Goal: Find specific page/section: Find specific page/section

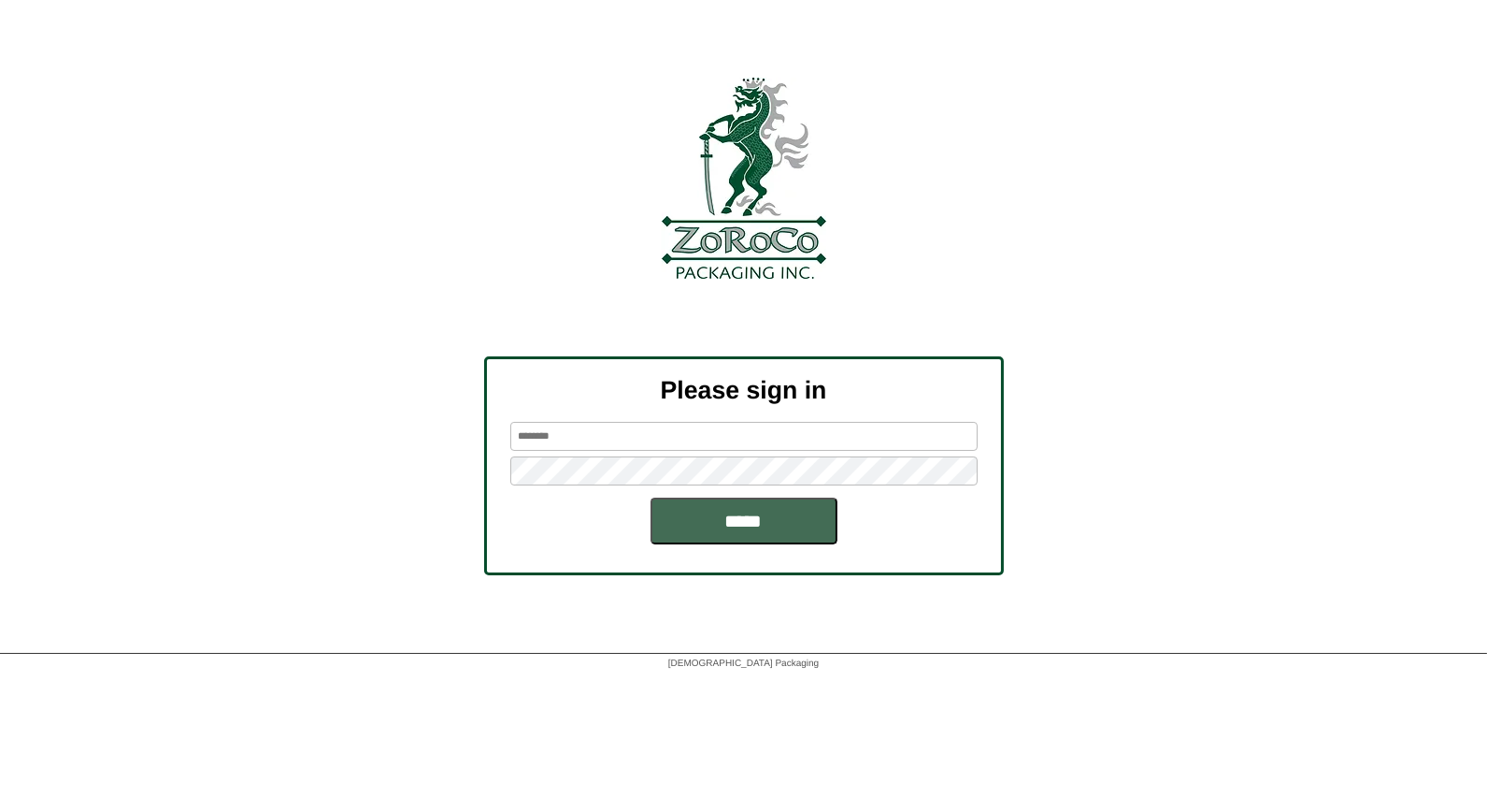
type input "*****"
click at [744, 515] on input "*****" at bounding box center [744, 520] width 187 height 46
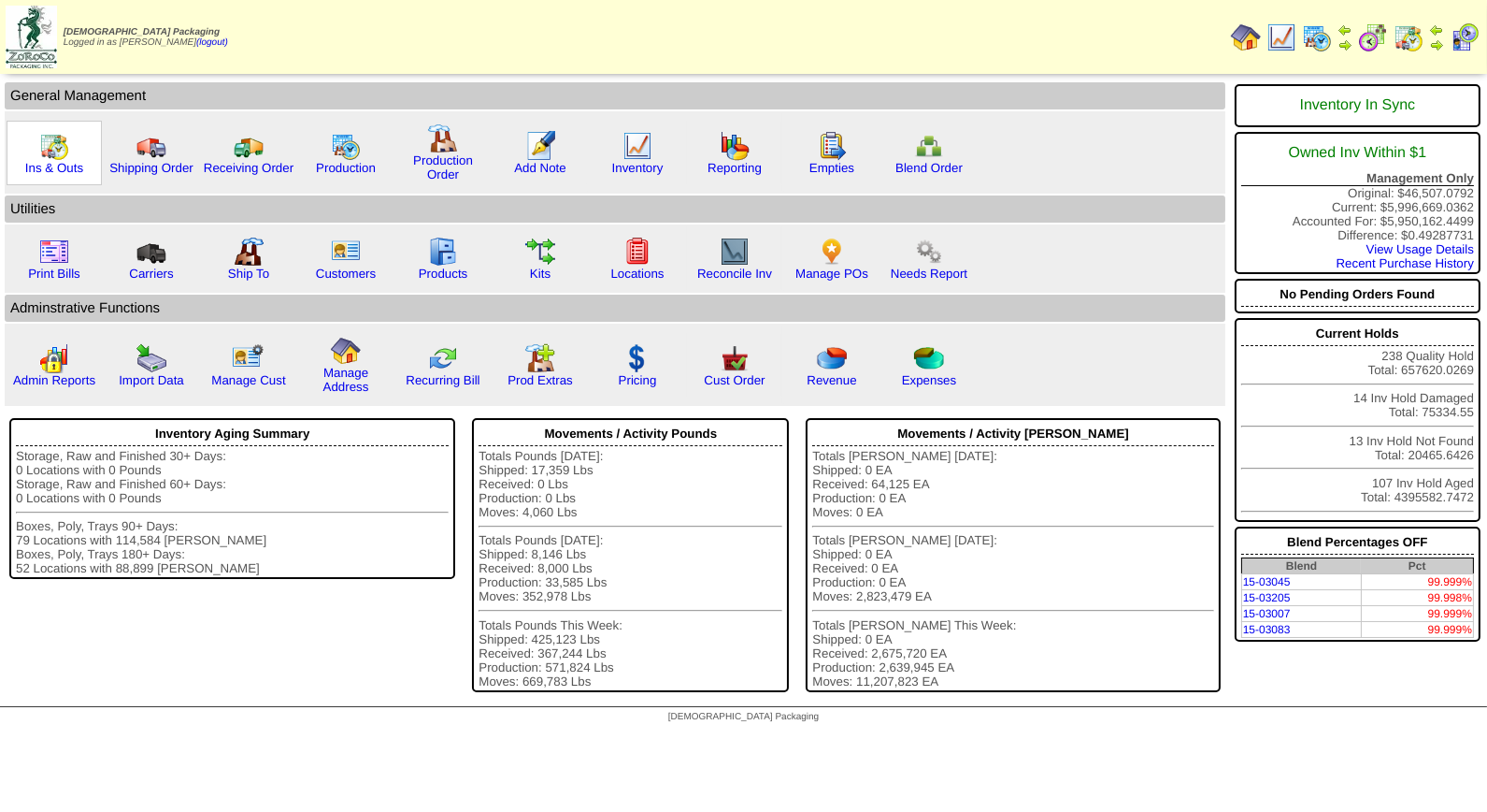
click at [48, 153] on img at bounding box center [54, 146] width 30 height 30
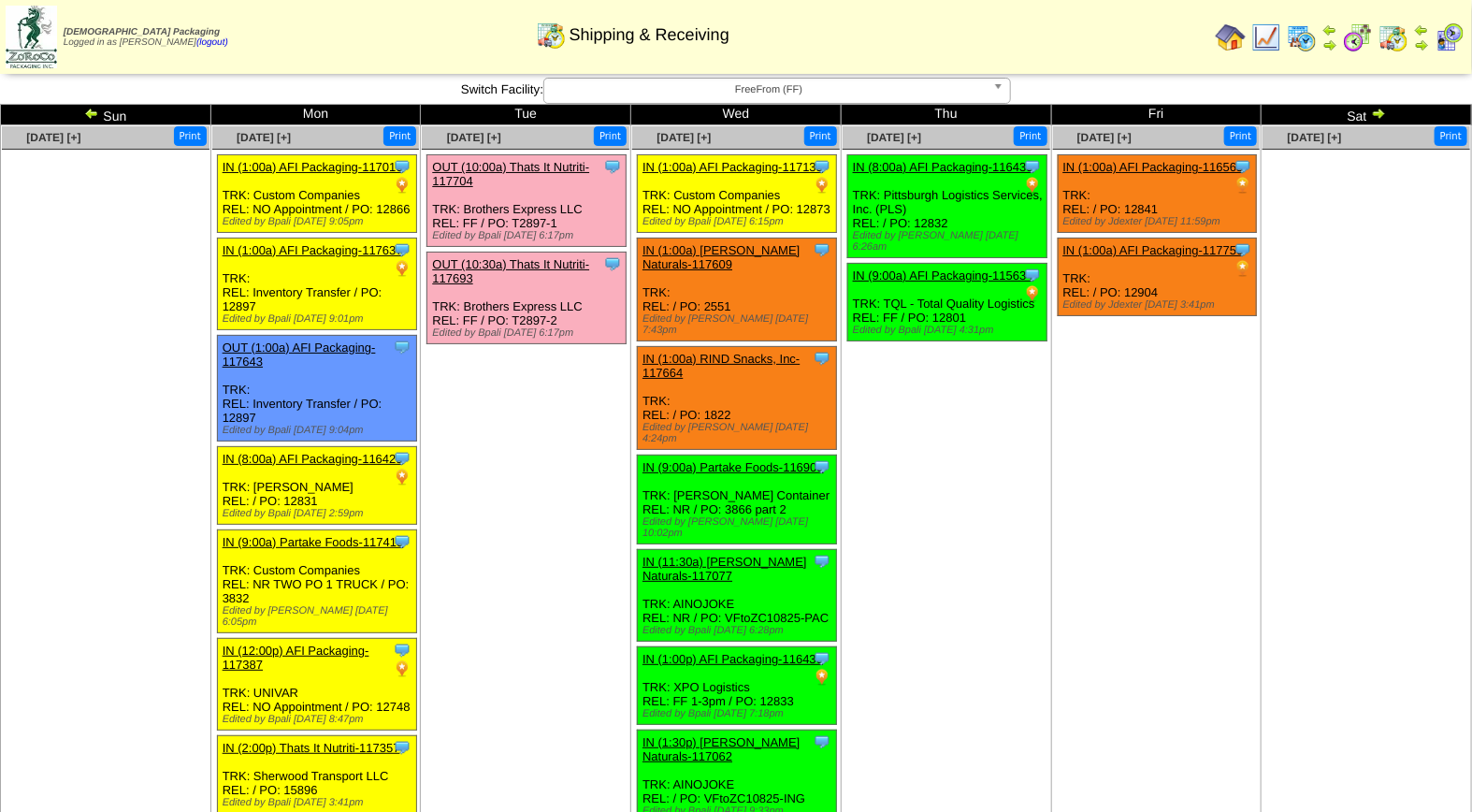
click at [1452, 33] on img at bounding box center [1449, 37] width 30 height 30
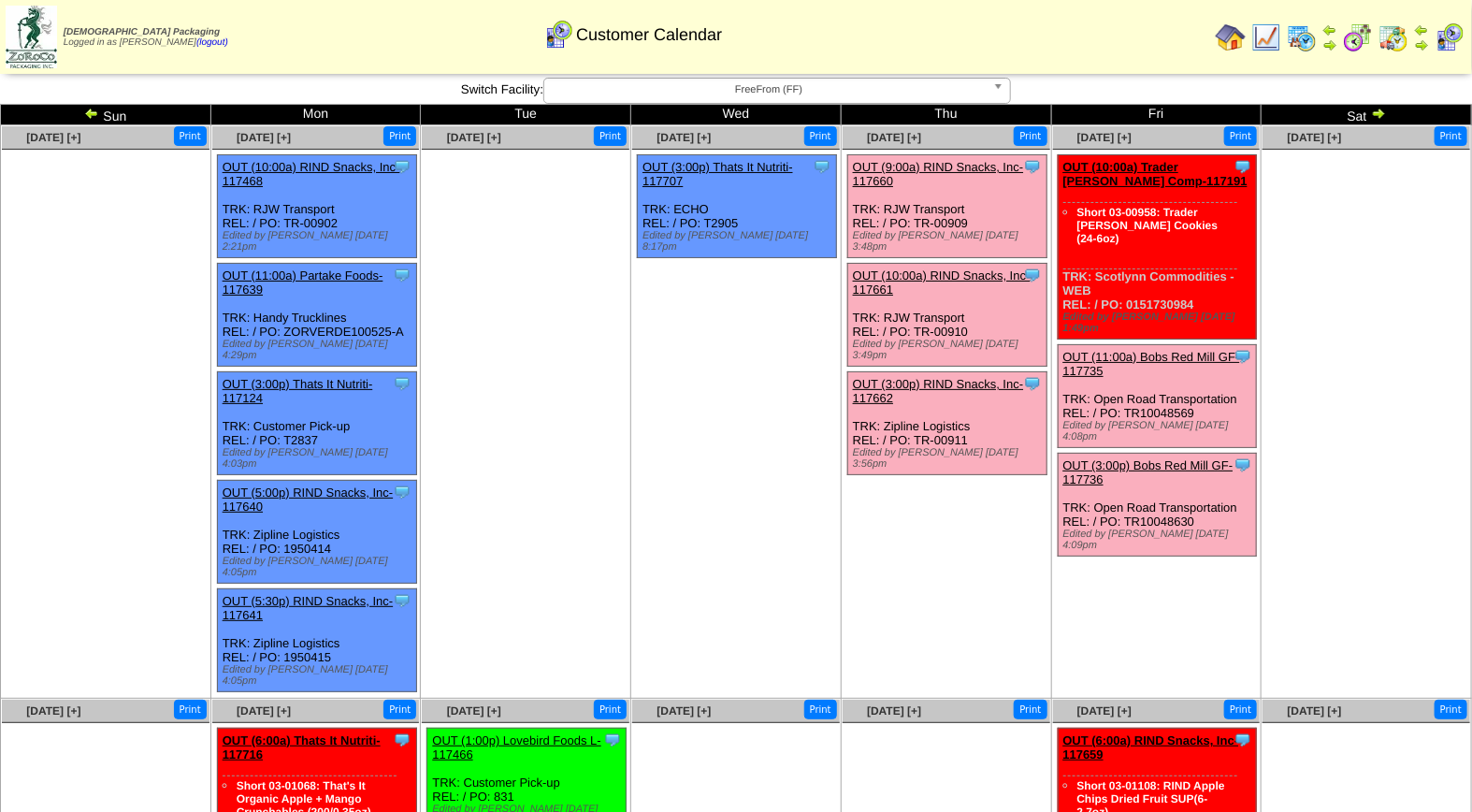
click at [719, 81] on span "FreeFrom (FF)" at bounding box center [769, 90] width 434 height 23
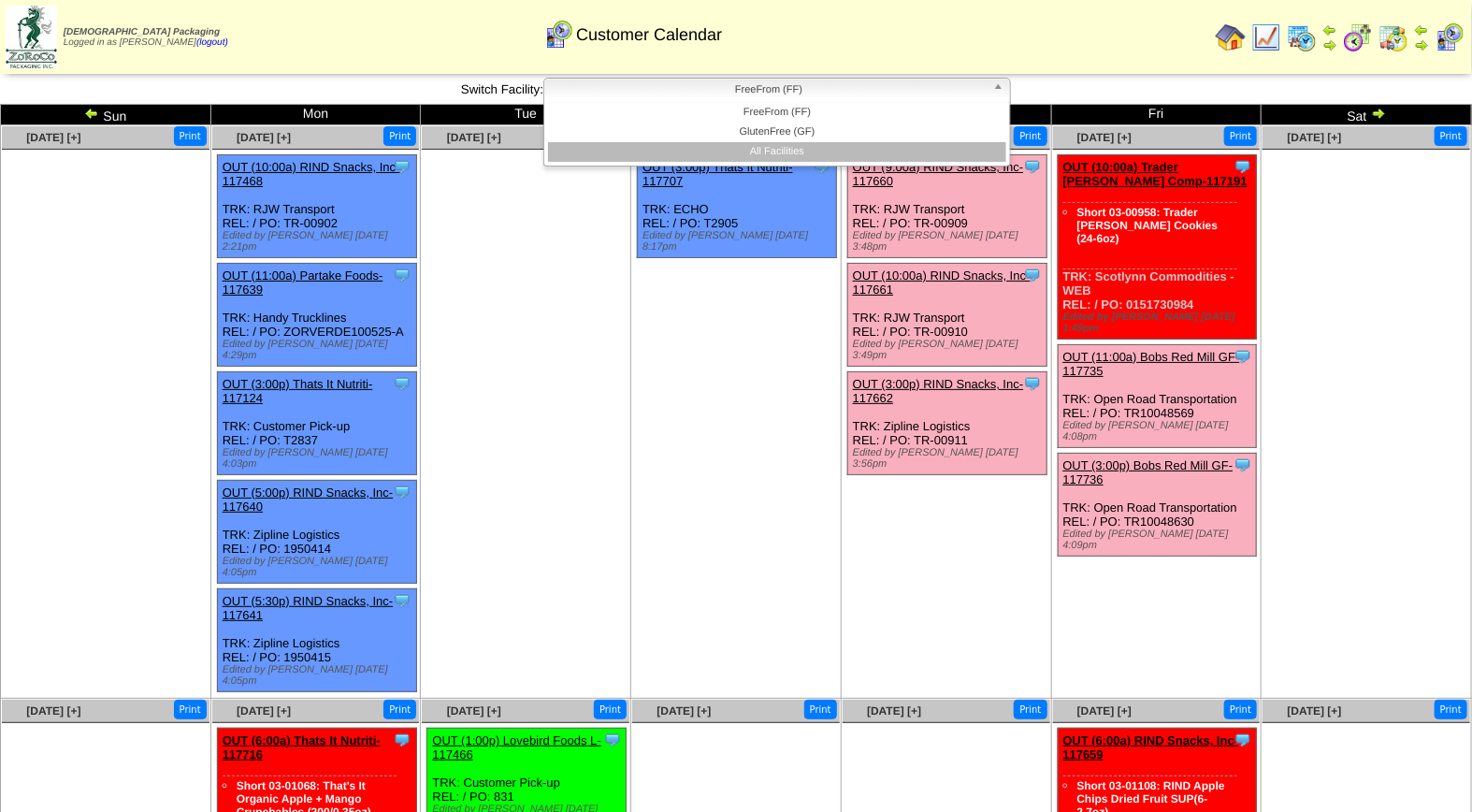
click at [739, 148] on li "All Facilities" at bounding box center [777, 152] width 458 height 20
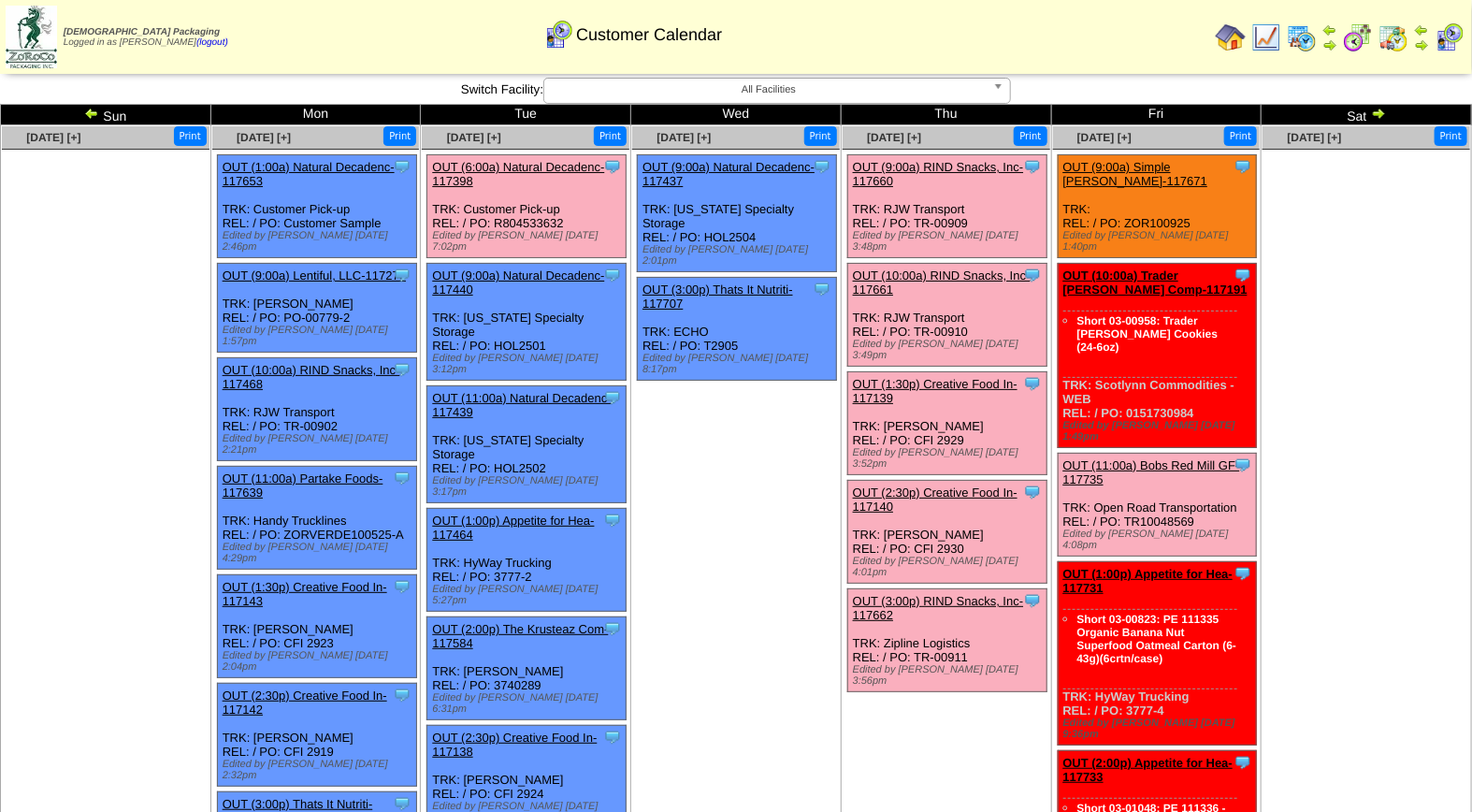
click at [739, 631] on td "Oct 08 [+] Print Clone Item OUT (9:00a) Natural Decadenc-117437 Natural Decaden…" at bounding box center [736, 730] width 210 height 1210
click at [746, 563] on td "Oct 08 [+] Print Clone Item OUT (9:00a) Natural Decadenc-117437 Natural Decaden…" at bounding box center [736, 730] width 210 height 1210
click at [1302, 34] on img at bounding box center [1301, 37] width 30 height 30
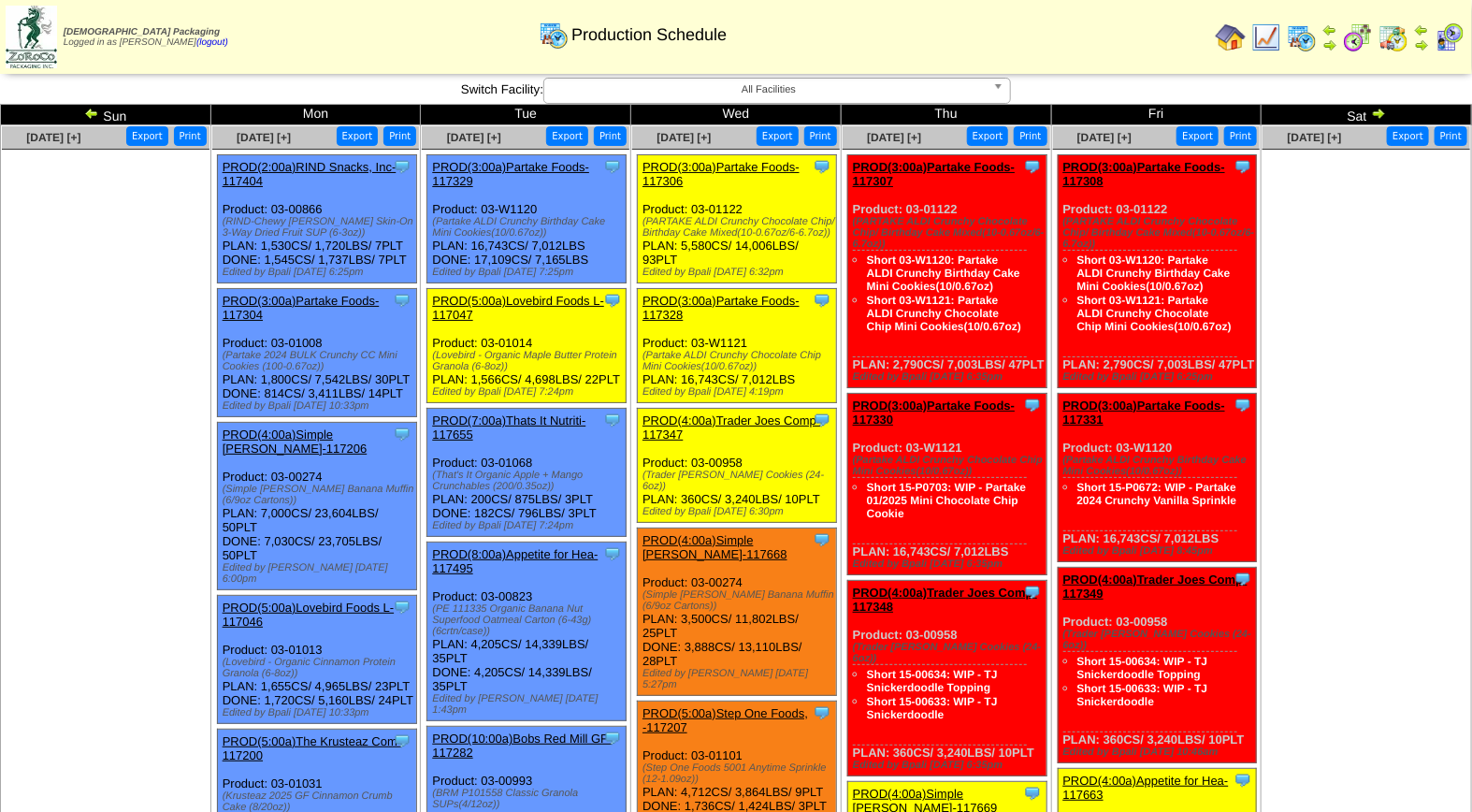
click at [818, 89] on span "All Facilities" at bounding box center [769, 90] width 434 height 23
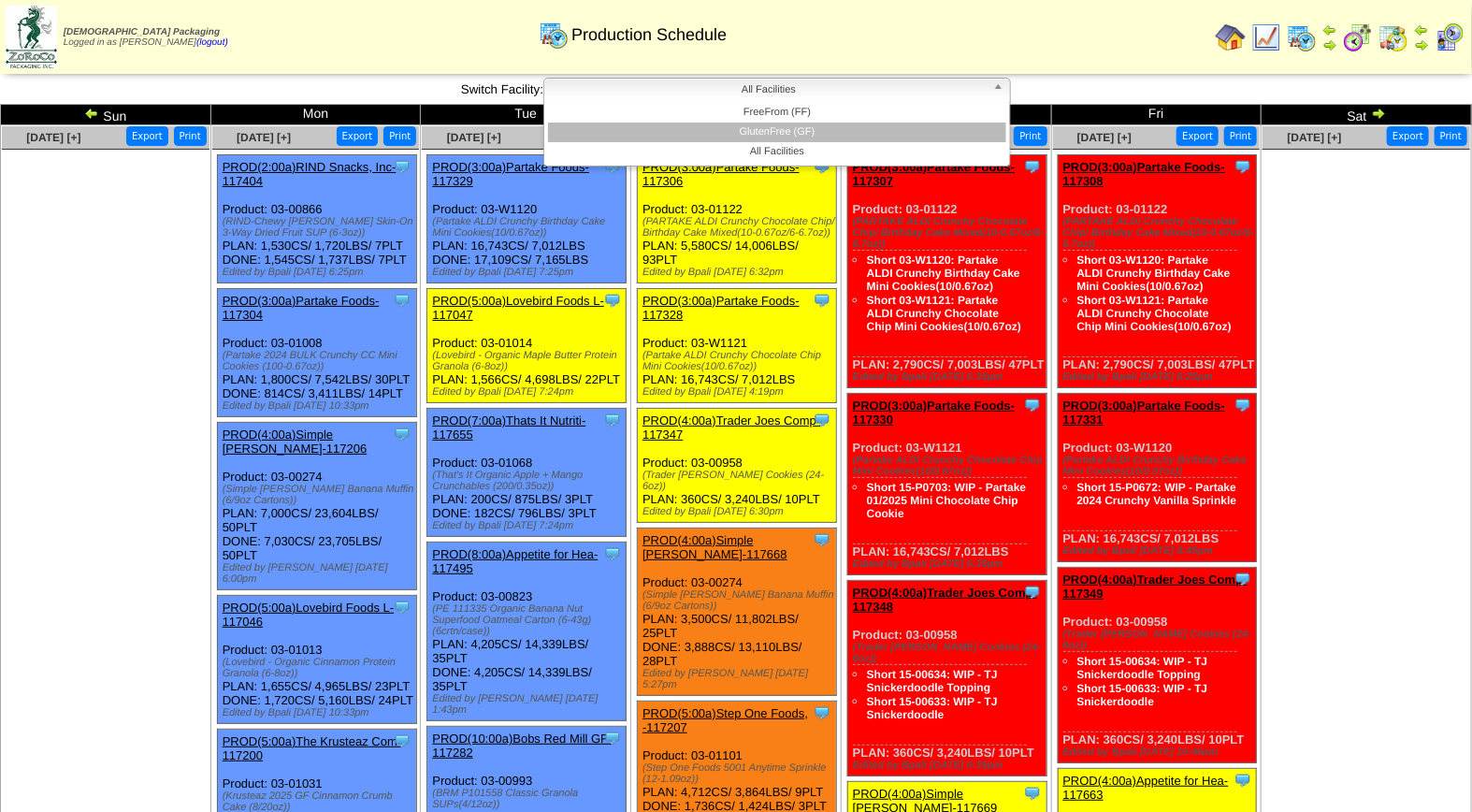
click at [801, 127] on li "GlutenFree (GF)" at bounding box center [777, 132] width 458 height 20
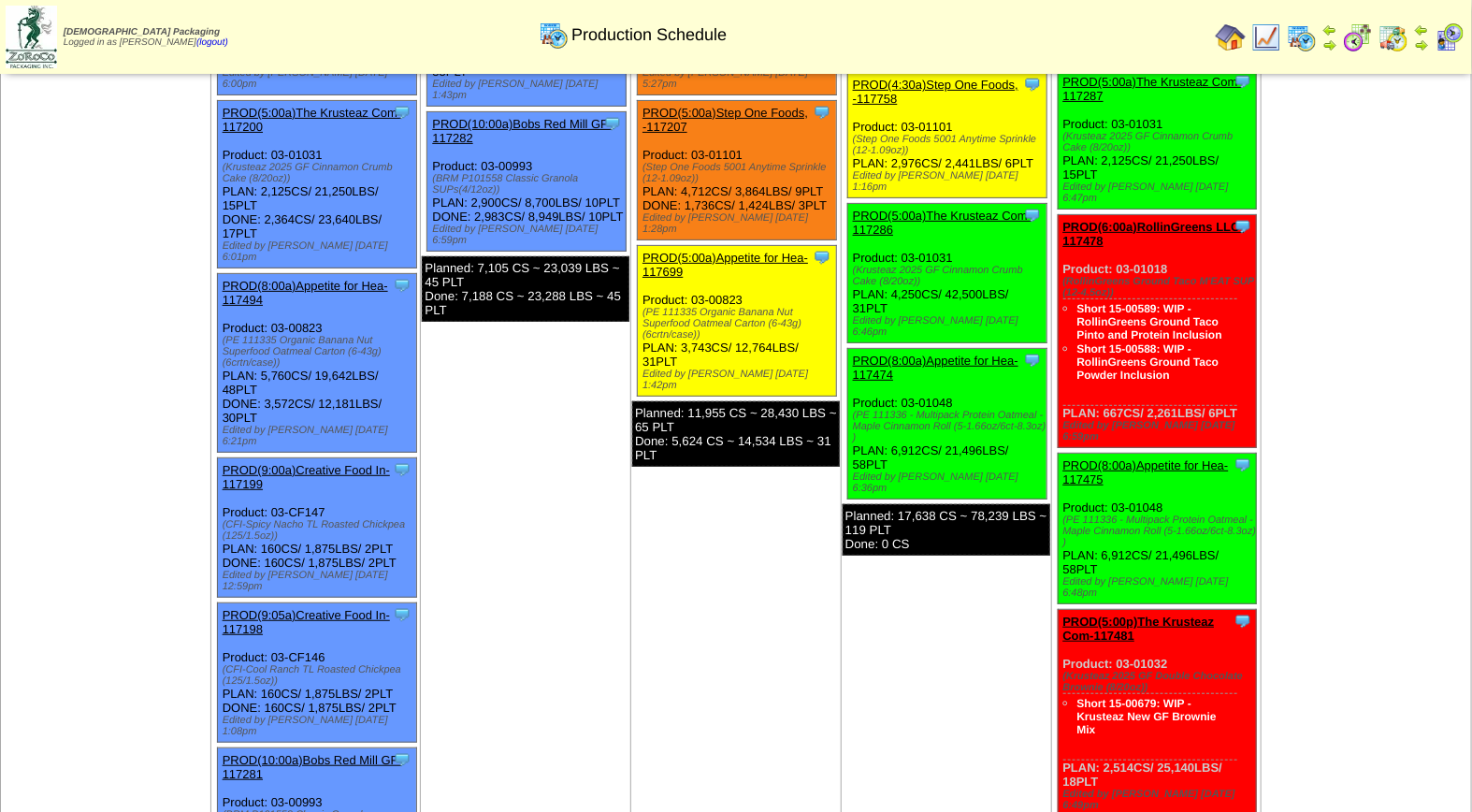
scroll to position [281, 0]
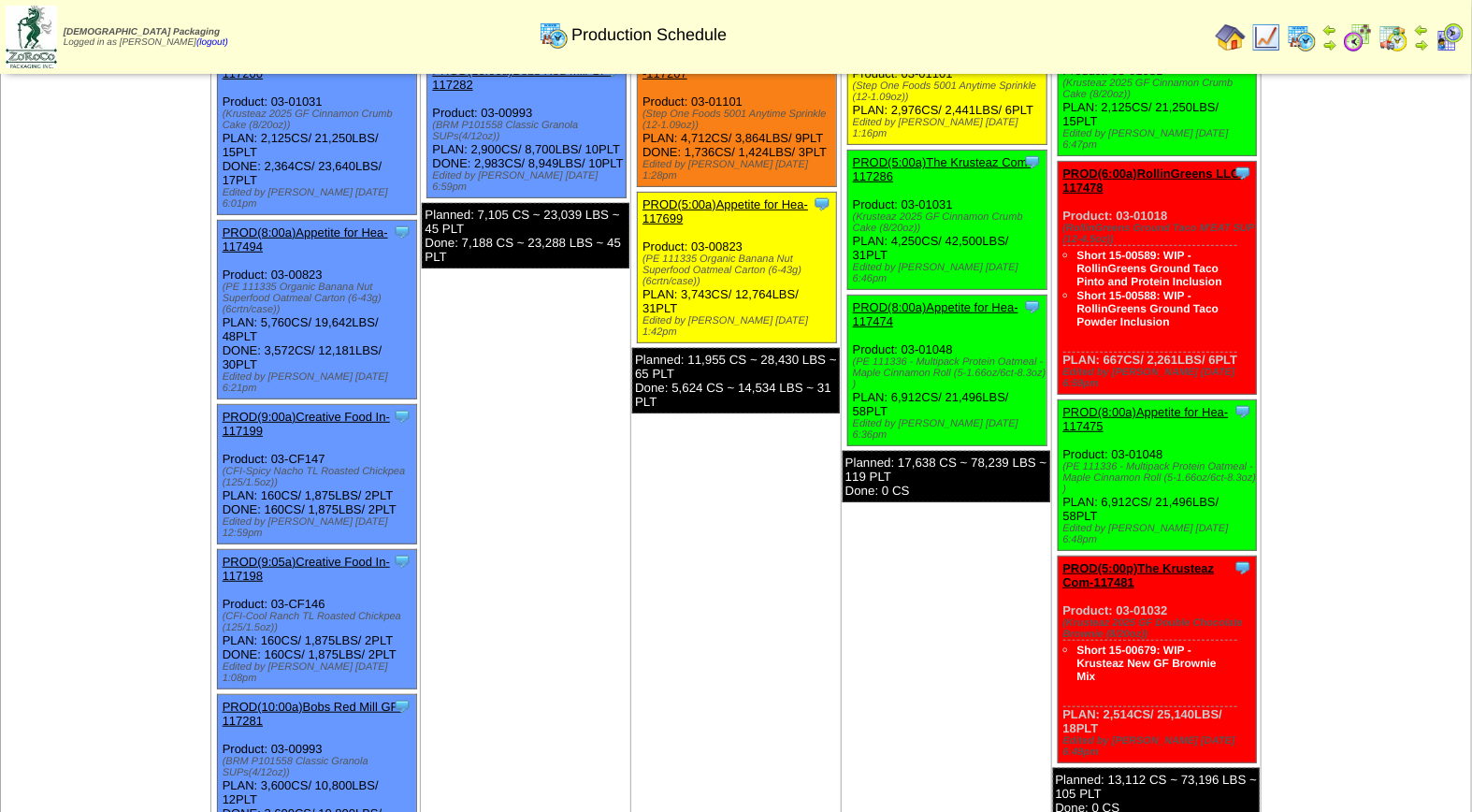
click at [1451, 42] on img at bounding box center [1449, 37] width 30 height 30
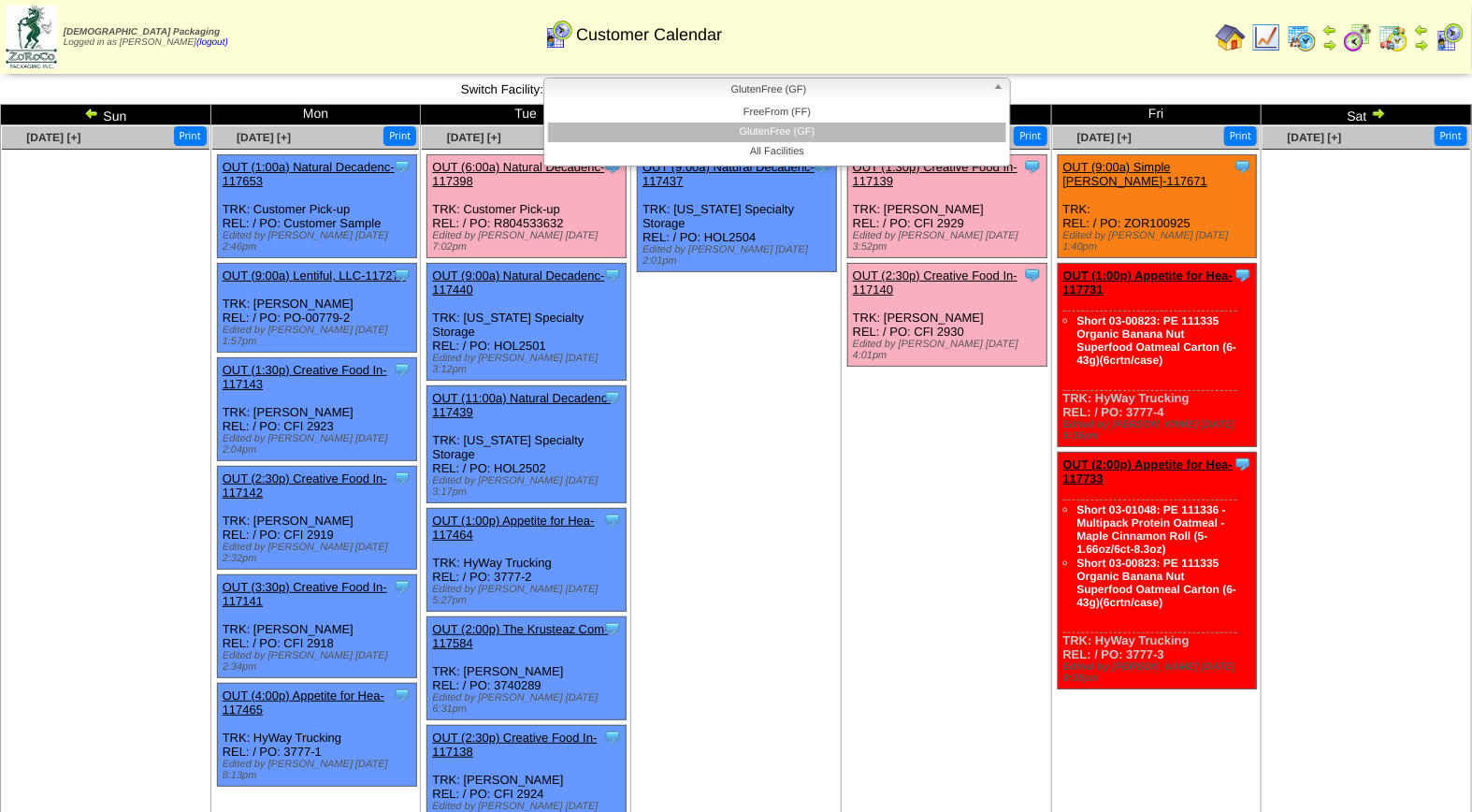
click at [803, 95] on span "GlutenFree (GF)" at bounding box center [769, 90] width 434 height 23
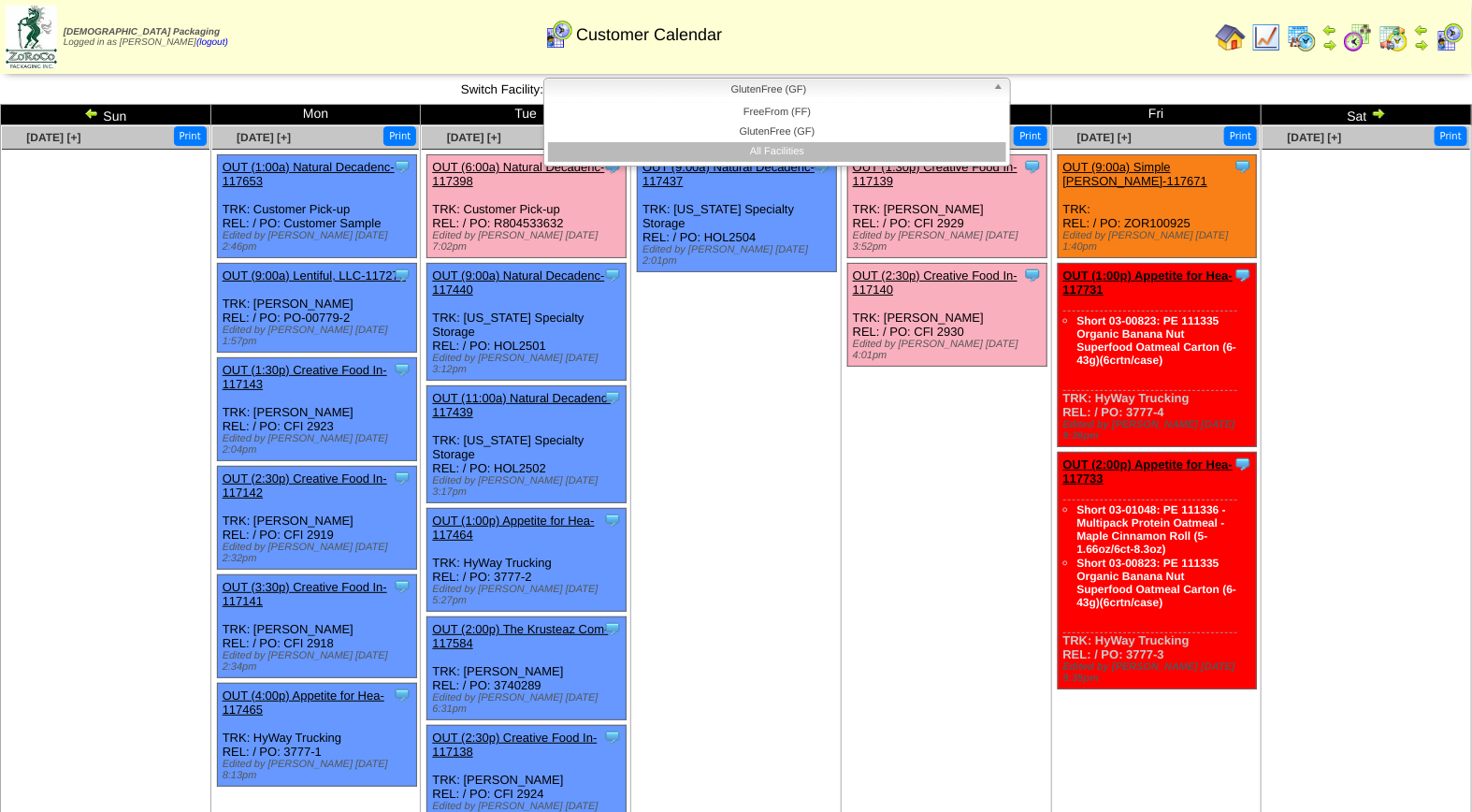
click at [780, 150] on li "All Facilities" at bounding box center [777, 152] width 458 height 20
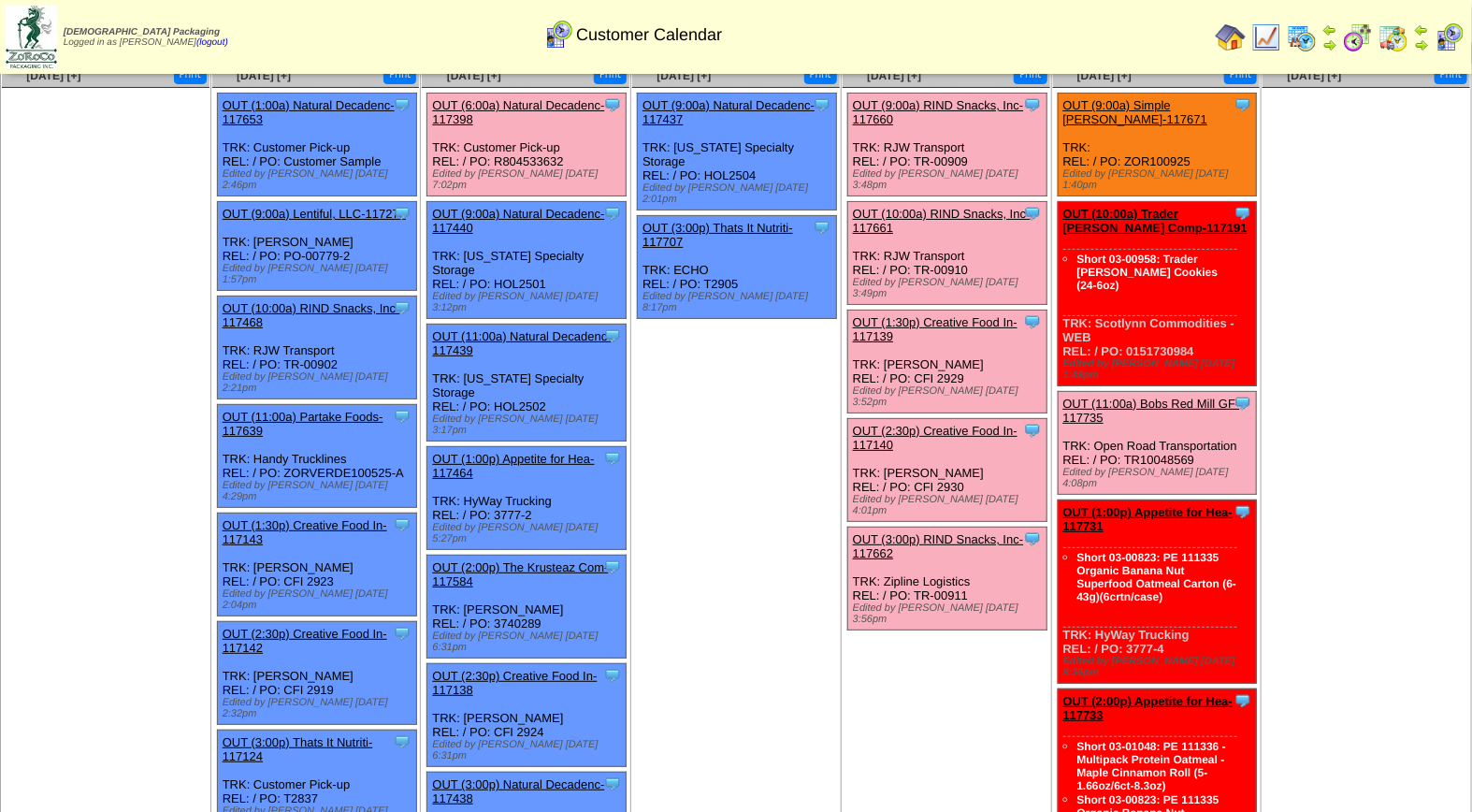
scroll to position [37, 0]
